Goal: Complete application form

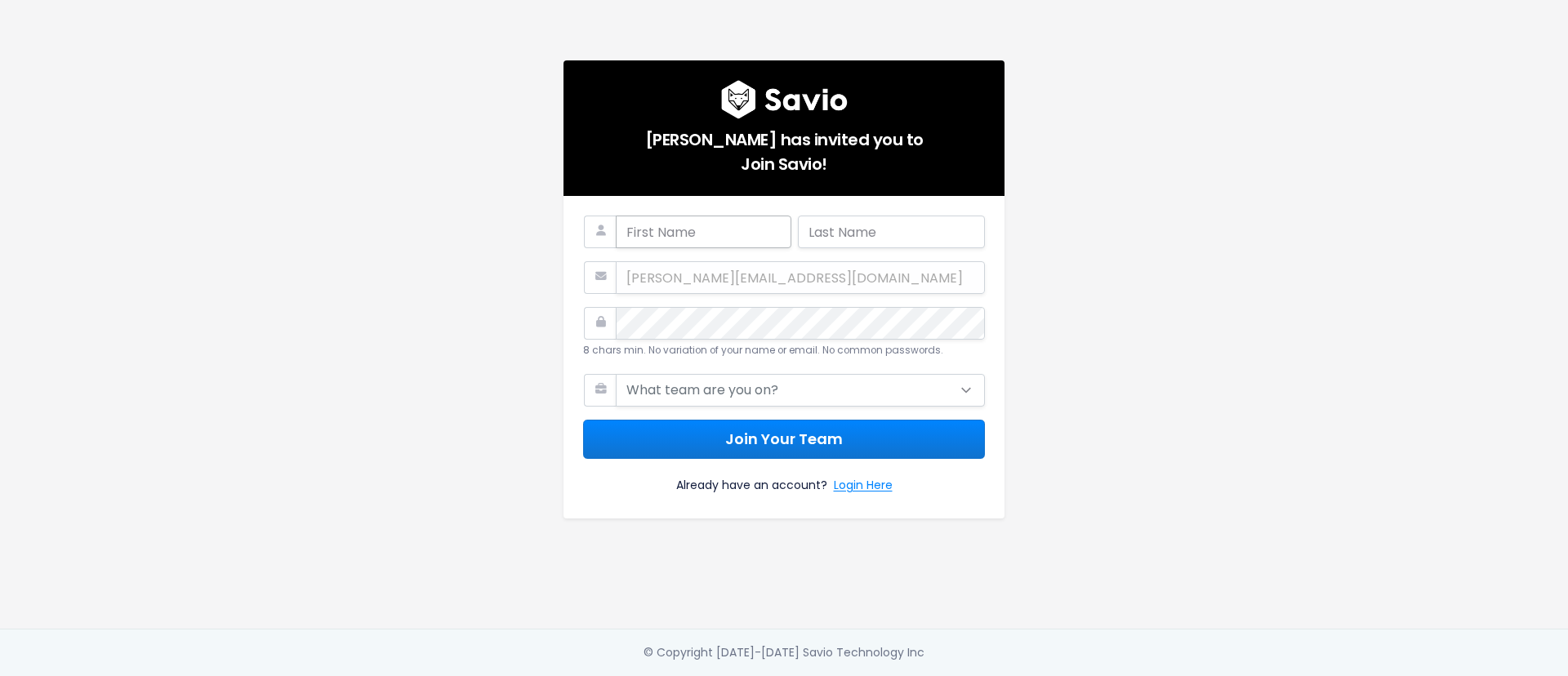
click at [681, 235] on input "text" at bounding box center [704, 232] width 175 height 33
type input "Luciana"
click at [840, 234] on input "text" at bounding box center [891, 232] width 187 height 33
type input "Rozenbaum"
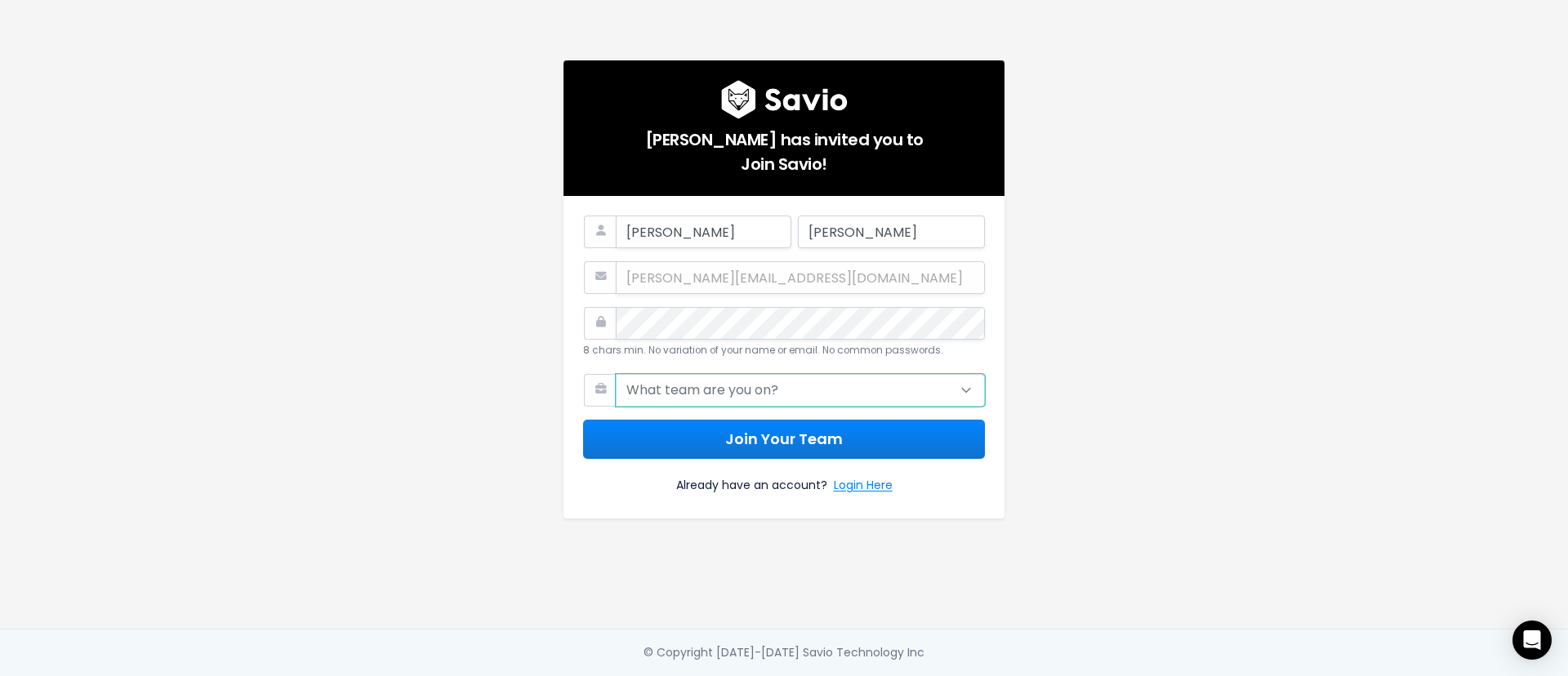
click at [742, 385] on select "What team are you on? Support Product Sales Customer Success Marketing Other" at bounding box center [801, 390] width 369 height 33
select select "OTHER"
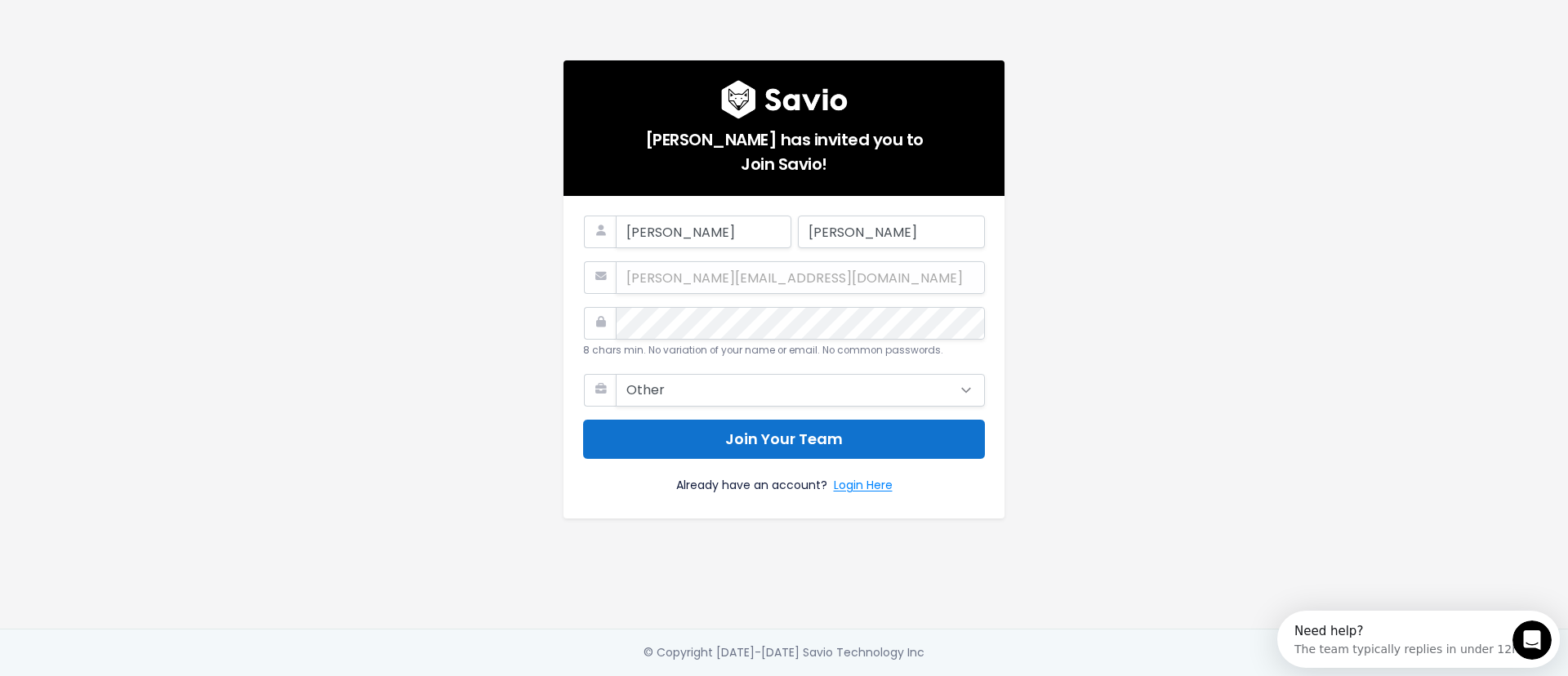
click at [699, 447] on button "Join Your Team" at bounding box center [784, 439] width 402 height 40
